Goal: Task Accomplishment & Management: Use online tool/utility

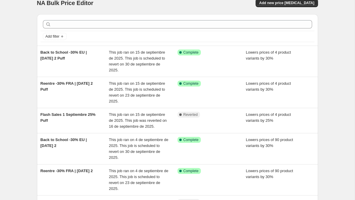
scroll to position [12, 0]
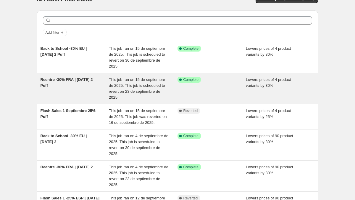
click at [52, 80] on span "Reentre -30% FRA | [DATE] 2 Puff" at bounding box center [67, 82] width 52 height 10
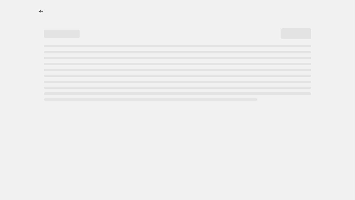
select select "percentage"
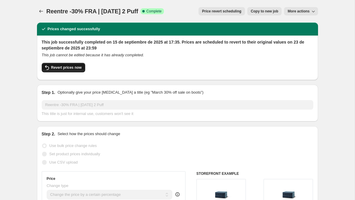
click at [57, 67] on span "Revert prices now" at bounding box center [66, 67] width 30 height 5
checkbox input "false"
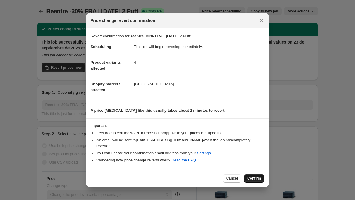
click at [255, 176] on span "Confirm" at bounding box center [254, 178] width 14 height 5
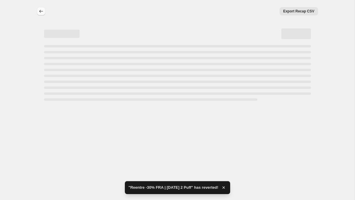
select select "percentage"
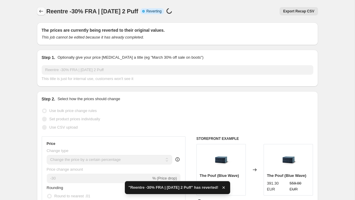
checkbox input "true"
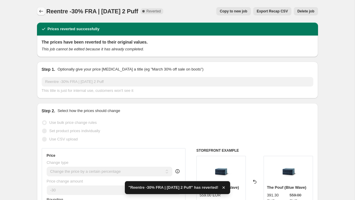
click at [41, 12] on icon "Price change jobs" at bounding box center [41, 11] width 6 height 6
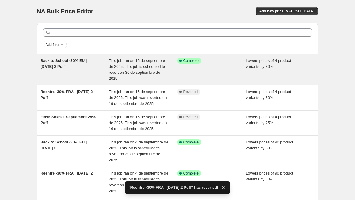
click at [52, 61] on span "Back to School -30% EU | [DATE] 2 Puff" at bounding box center [64, 63] width 46 height 10
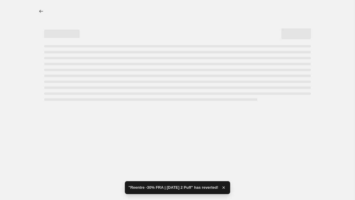
select select "percentage"
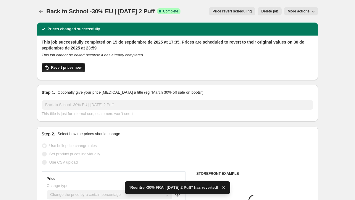
click at [56, 67] on span "Revert prices now" at bounding box center [66, 67] width 30 height 5
checkbox input "false"
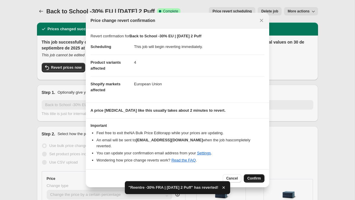
click at [253, 176] on span "Confirm" at bounding box center [254, 178] width 14 height 5
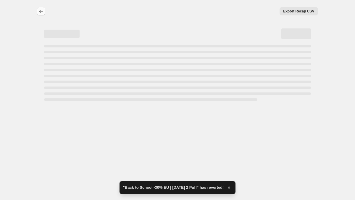
select select "percentage"
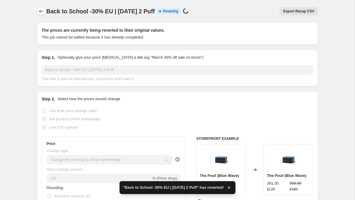
checkbox input "true"
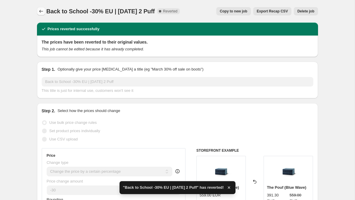
click at [39, 12] on icon "Price change jobs" at bounding box center [41, 11] width 6 height 6
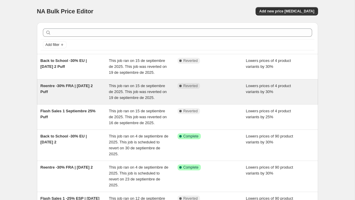
click at [80, 87] on span "Reentre -30% FRA | [DATE] 2 Puff" at bounding box center [67, 88] width 52 height 10
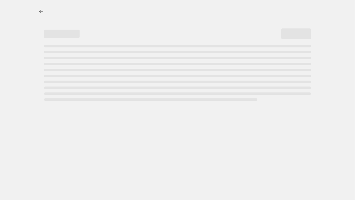
select select "percentage"
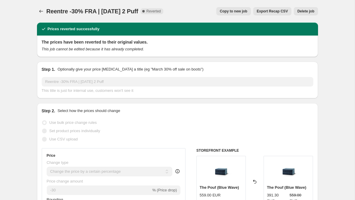
click at [222, 10] on span "Copy to new job" at bounding box center [234, 11] width 28 height 5
select select "percentage"
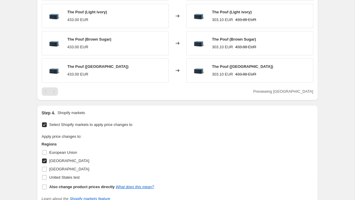
scroll to position [537, 0]
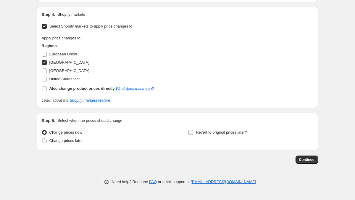
click at [193, 131] on input "Revert to original prices later?" at bounding box center [190, 132] width 5 height 5
checkbox input "true"
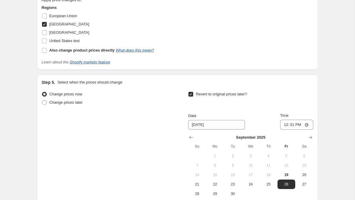
scroll to position [592, 0]
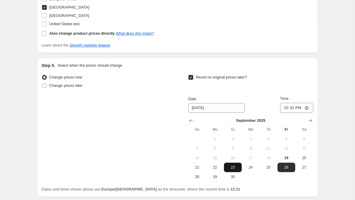
click at [240, 167] on button "23" at bounding box center [233, 166] width 18 height 9
type input "[DATE]"
click at [290, 108] on input "12:31" at bounding box center [296, 108] width 33 height 10
click at [299, 108] on input "23:31" at bounding box center [296, 108] width 33 height 10
type input "23:59"
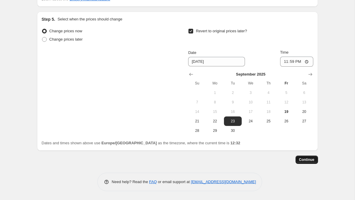
click at [303, 159] on span "Continue" at bounding box center [306, 159] width 15 height 5
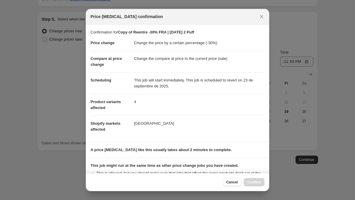
scroll to position [83, 0]
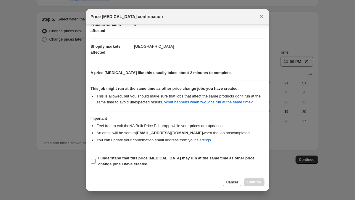
click at [107, 162] on b "I understand that this price change job may run at the same time as other price…" at bounding box center [176, 161] width 156 height 10
click at [96, 162] on input "I understand that this price change job may run at the same time as other price…" at bounding box center [93, 160] width 5 height 5
checkbox input "true"
click at [249, 182] on span "Confirm" at bounding box center [254, 181] width 14 height 5
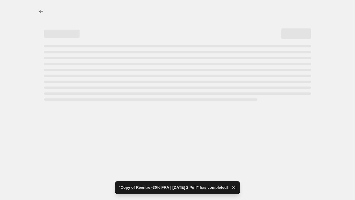
select select "percentage"
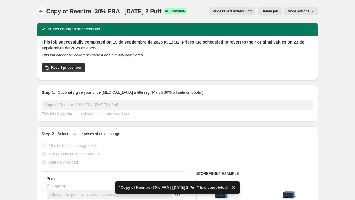
click at [41, 10] on icon "Price change jobs" at bounding box center [41, 11] width 6 height 6
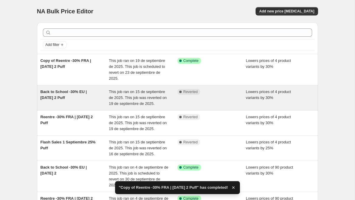
click at [50, 93] on span "Back to School -30% EU | [DATE] 2 Puff" at bounding box center [64, 94] width 46 height 10
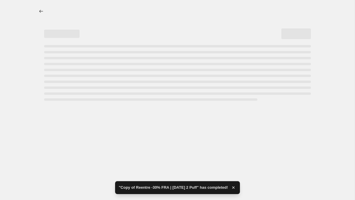
select select "percentage"
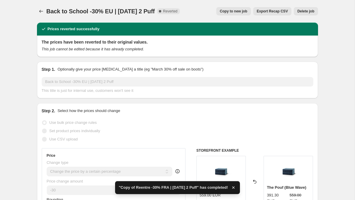
click at [223, 11] on span "Copy to new job" at bounding box center [234, 11] width 28 height 5
select select "percentage"
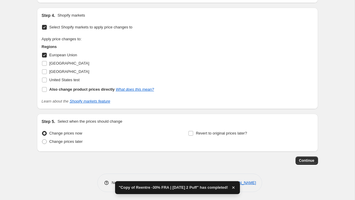
scroll to position [537, 0]
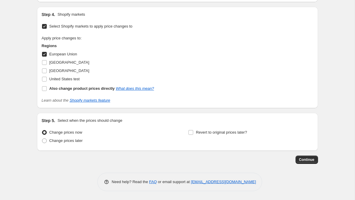
click at [188, 134] on div "Change prices now Change prices later Revert to original prices later?" at bounding box center [177, 137] width 271 height 18
click at [192, 133] on input "Revert to original prices later?" at bounding box center [190, 132] width 5 height 5
checkbox input "true"
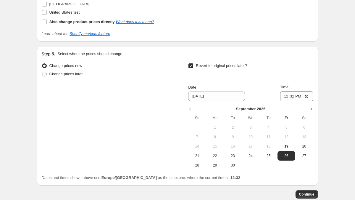
scroll to position [604, 0]
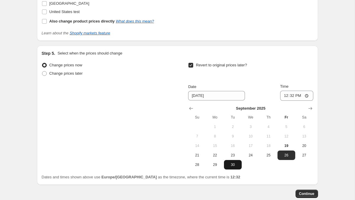
click at [231, 164] on span "30" at bounding box center [232, 164] width 13 height 5
type input "[DATE]"
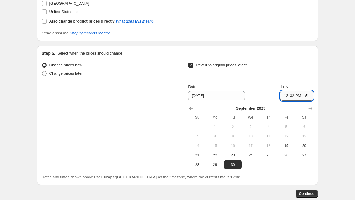
click at [291, 94] on input "12:32" at bounding box center [296, 95] width 33 height 10
click at [299, 97] on input "23:32" at bounding box center [296, 95] width 33 height 10
type input "23:59"
click at [303, 193] on span "Continue" at bounding box center [306, 193] width 15 height 5
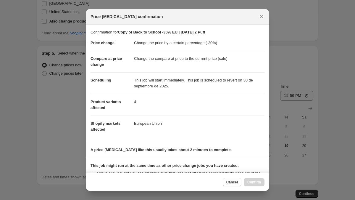
scroll to position [83, 0]
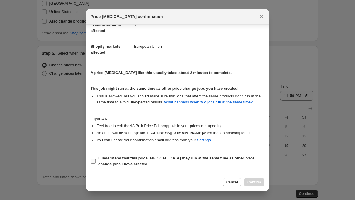
click at [94, 161] on input "I understand that this price change job may run at the same time as other price…" at bounding box center [93, 160] width 5 height 5
checkbox input "true"
click at [249, 184] on span "Confirm" at bounding box center [254, 181] width 14 height 5
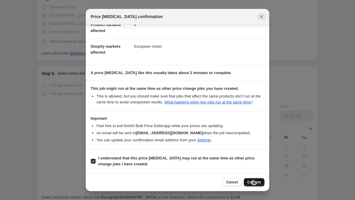
scroll to position [624, 0]
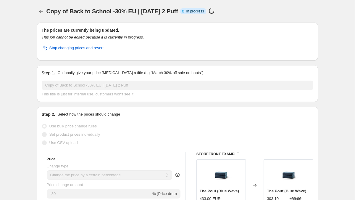
select select "percentage"
